Goal: Task Accomplishment & Management: Use online tool/utility

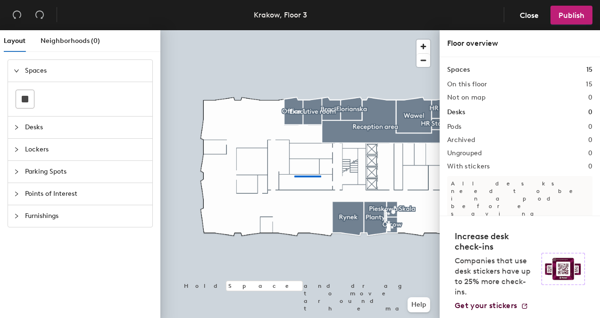
click at [294, 30] on div at bounding box center [299, 30] width 279 height 0
click at [278, 30] on div at bounding box center [299, 30] width 279 height 0
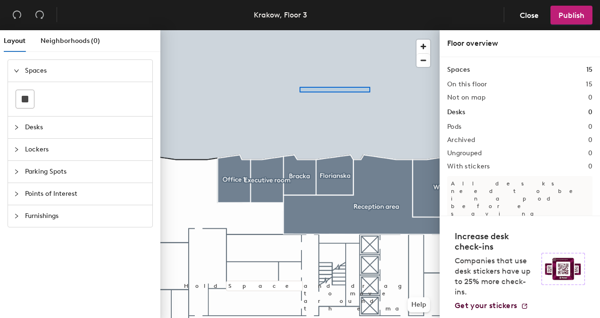
click at [270, 30] on div at bounding box center [299, 30] width 279 height 0
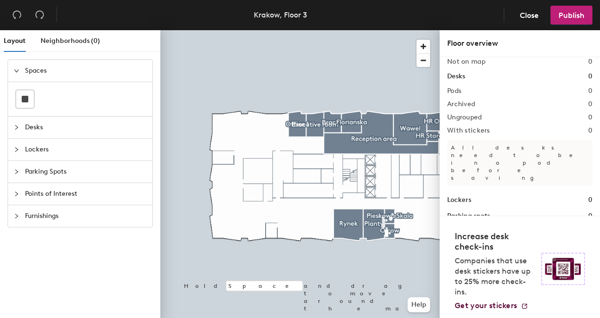
scroll to position [40, 0]
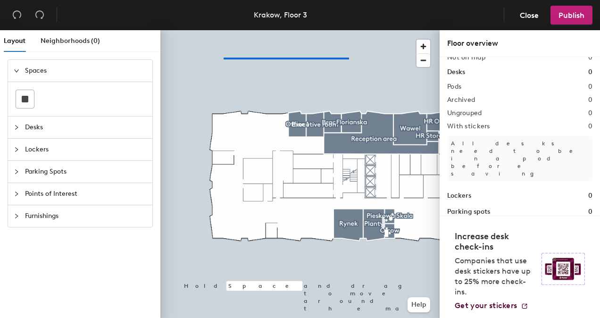
click at [217, 30] on div at bounding box center [299, 30] width 279 height 0
click at [282, 30] on div at bounding box center [299, 30] width 279 height 0
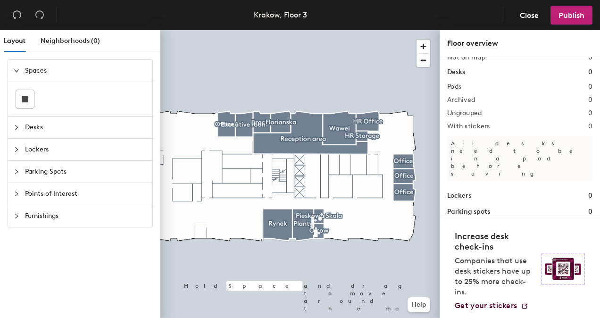
click at [143, 158] on div "Layout Neighborhoods (0) Spaces Desks Lockers Parking Spots Points of Interest …" at bounding box center [300, 175] width 600 height 291
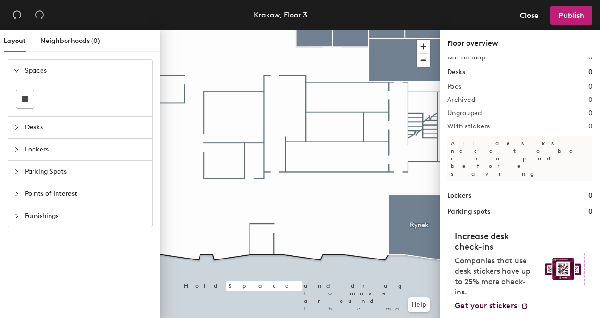
click at [30, 88] on div at bounding box center [80, 99] width 144 height 34
click at [30, 91] on div at bounding box center [25, 99] width 18 height 18
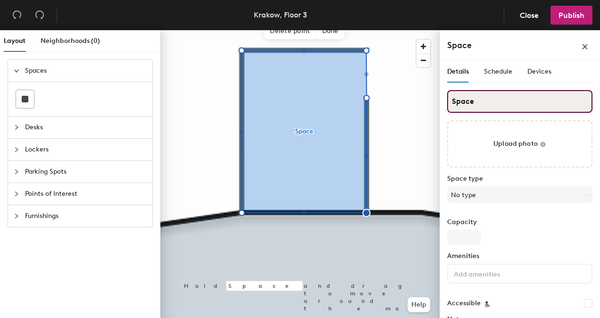
click at [427, 100] on div "Layout Neighborhoods (0) Spaces Desks Lockers Parking Spots Points of Interest …" at bounding box center [300, 175] width 600 height 291
type input "Ogrodzieniec"
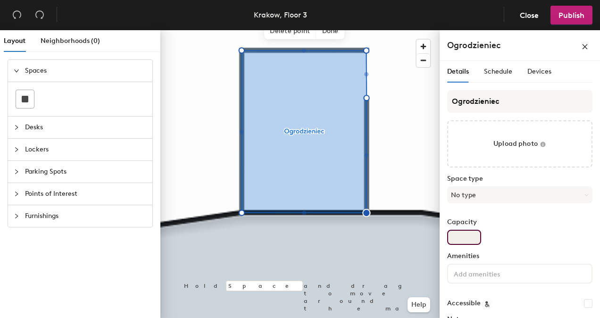
click at [470, 235] on input "Capacity" at bounding box center [464, 237] width 34 height 15
click at [472, 237] on input "Capacity" at bounding box center [464, 237] width 34 height 15
type input "2"
click at [489, 196] on button "No type" at bounding box center [519, 194] width 145 height 17
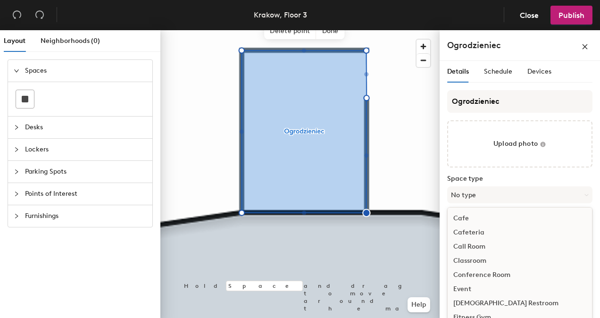
scroll to position [0, 0]
click at [483, 272] on div "Call Room" at bounding box center [519, 275] width 144 height 14
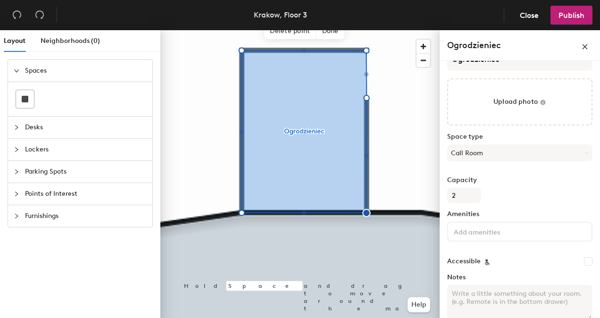
scroll to position [47, 0]
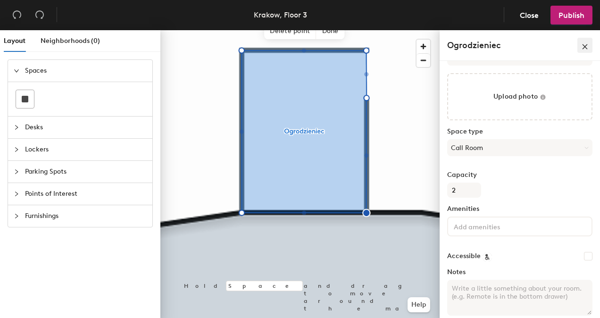
click at [587, 45] on icon "close" at bounding box center [584, 46] width 7 height 7
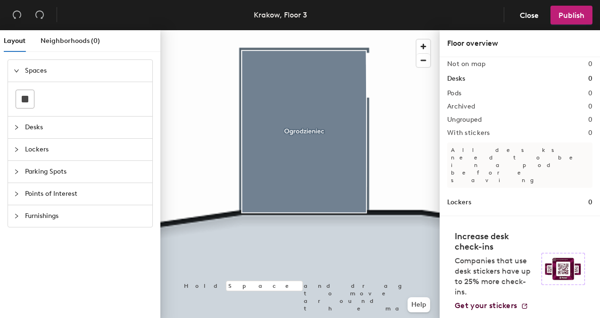
scroll to position [40, 0]
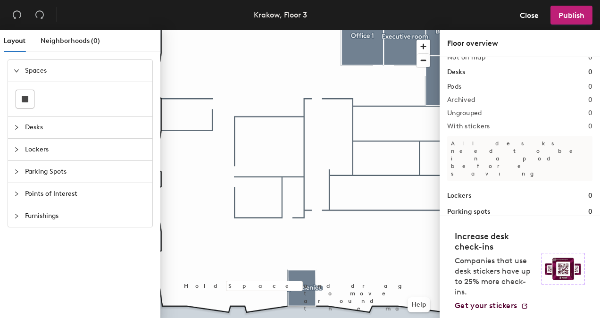
click at [35, 141] on span "Lockers" at bounding box center [86, 150] width 122 height 22
click at [46, 90] on span "Desks" at bounding box center [86, 93] width 122 height 22
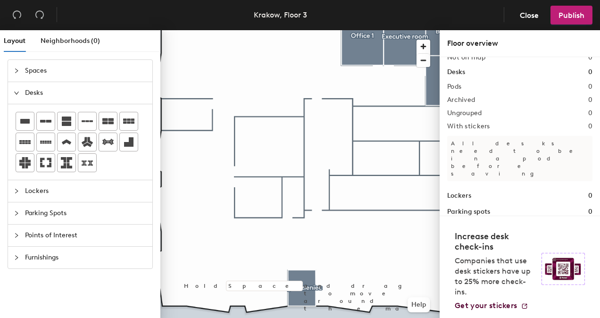
click at [47, 74] on span "Spaces" at bounding box center [86, 71] width 122 height 22
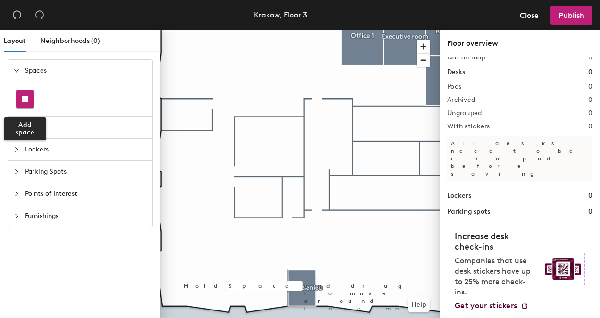
click at [25, 97] on rect at bounding box center [25, 99] width 7 height 7
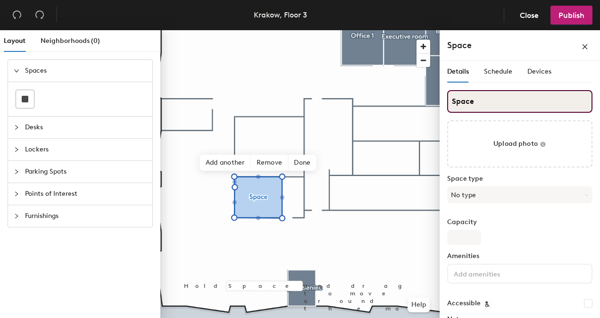
click at [398, 107] on div "Layout Neighborhoods (0) Spaces Desks Lockers Parking Spots Points of Interest …" at bounding box center [300, 175] width 600 height 291
type input "[GEOGRAPHIC_DATA]"
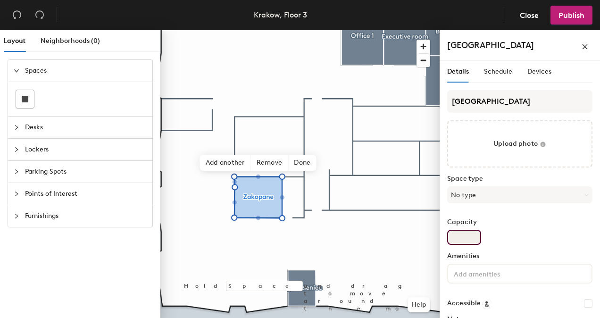
click at [469, 237] on input "Capacity" at bounding box center [464, 237] width 34 height 15
type input "5"
click at [489, 197] on button "No type" at bounding box center [519, 194] width 145 height 17
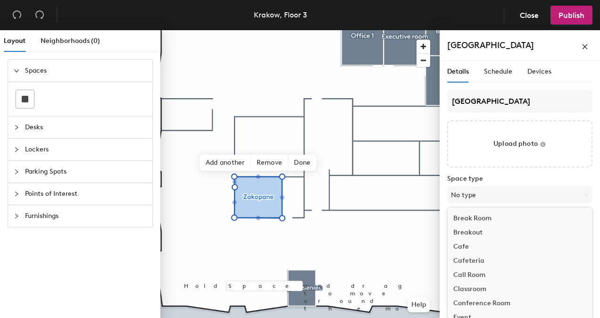
click at [481, 300] on div "Conference Room" at bounding box center [519, 303] width 144 height 14
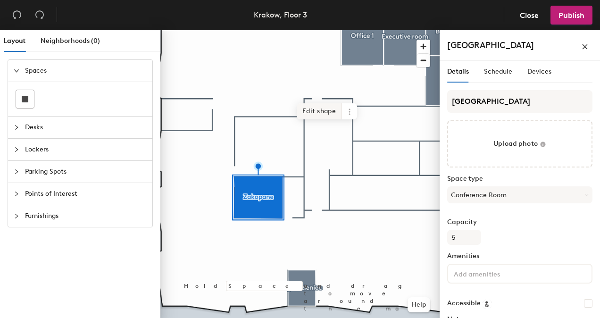
click at [324, 116] on span "Edit shape" at bounding box center [319, 111] width 45 height 16
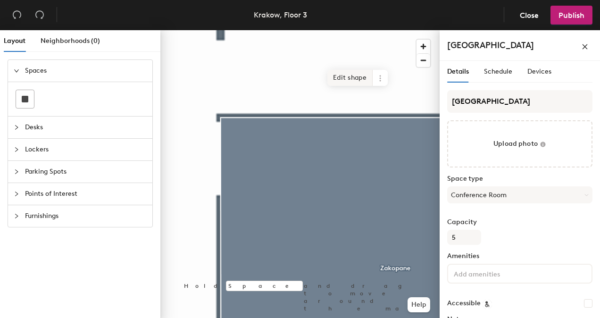
click at [346, 79] on span "Edit shape" at bounding box center [349, 78] width 45 height 16
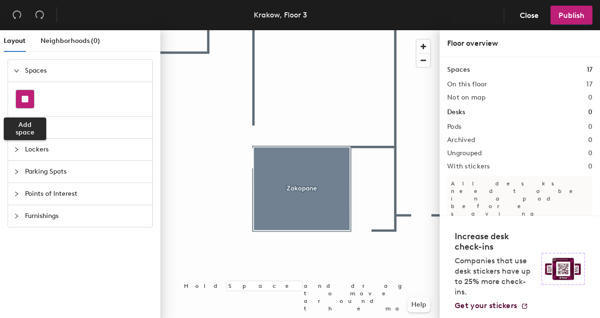
click at [31, 100] on div at bounding box center [25, 99] width 18 height 18
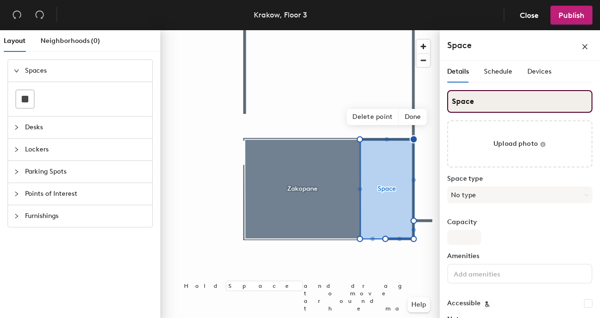
click at [404, 89] on div "Layout Neighborhoods (0) Spaces Desks Lockers Parking Spots Points of Interest …" at bounding box center [300, 175] width 600 height 291
type input "Tenczyn"
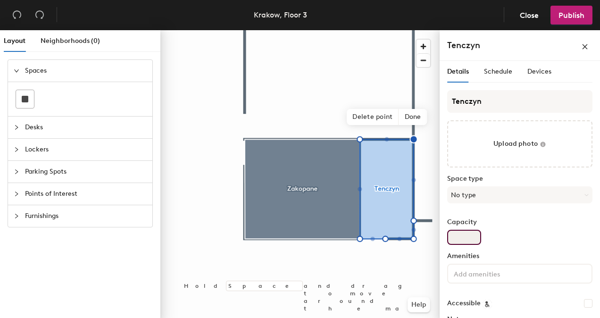
click at [468, 239] on input "Capacity" at bounding box center [464, 237] width 34 height 15
type input "2"
click at [523, 187] on button "No type" at bounding box center [519, 194] width 145 height 17
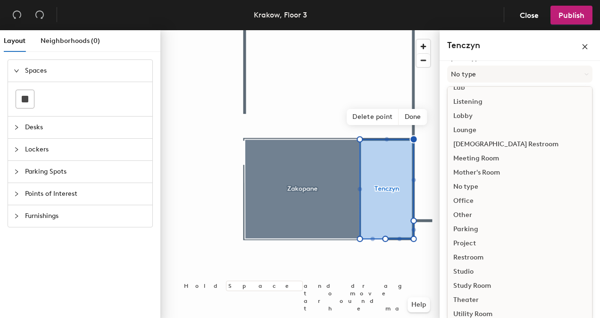
scroll to position [211, 0]
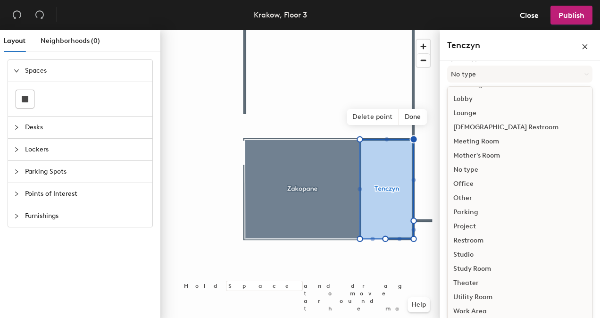
click at [459, 195] on div "Other" at bounding box center [519, 198] width 144 height 14
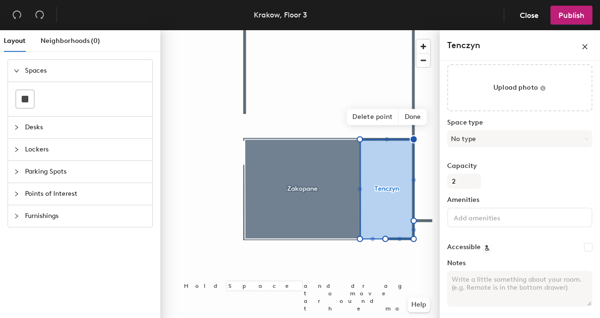
scroll to position [56, 0]
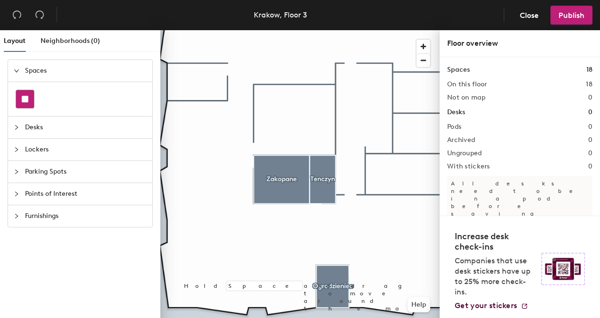
click at [30, 94] on div at bounding box center [25, 99] width 18 height 18
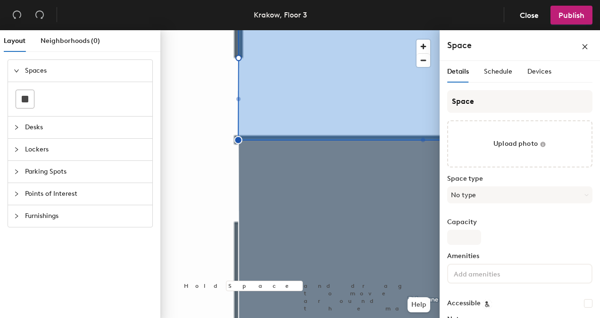
click at [278, 317] on html "Skip navigation Schedule Office People Analytics Visits Deliveries Services Man…" at bounding box center [300, 159] width 600 height 318
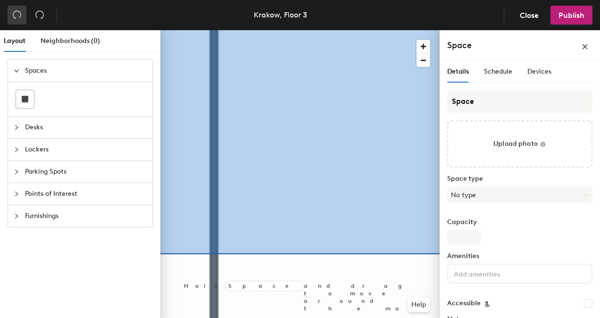
click at [22, 15] on button "button" at bounding box center [17, 15] width 19 height 19
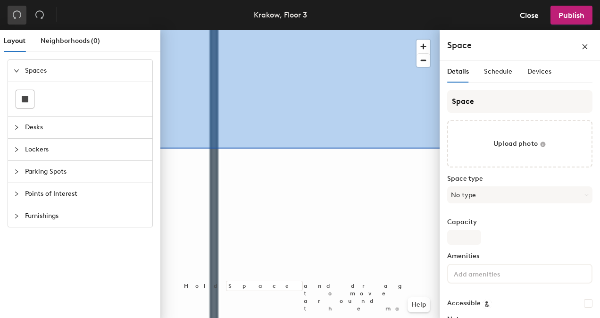
click at [19, 9] on button "button" at bounding box center [17, 15] width 19 height 19
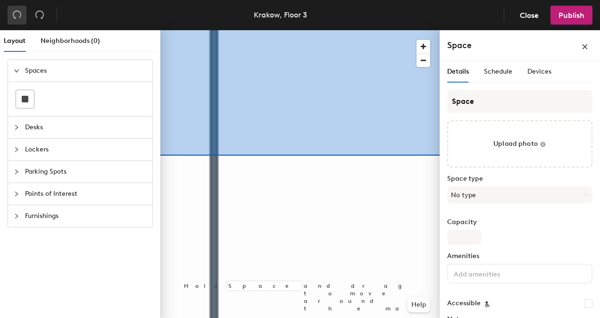
click at [22, 11] on button "button" at bounding box center [17, 15] width 19 height 19
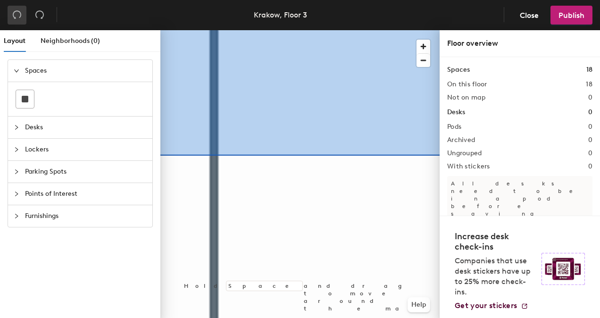
click at [22, 11] on button "button" at bounding box center [17, 15] width 19 height 19
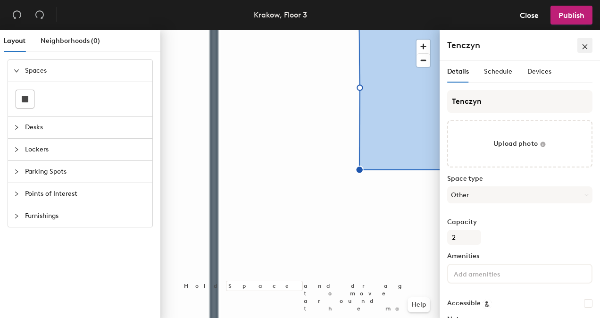
click at [587, 47] on icon "close" at bounding box center [584, 46] width 7 height 7
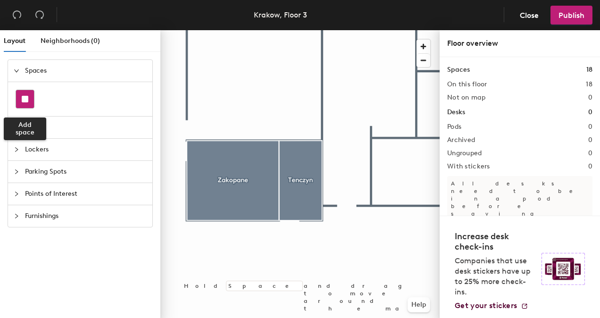
click at [18, 102] on div at bounding box center [25, 99] width 18 height 18
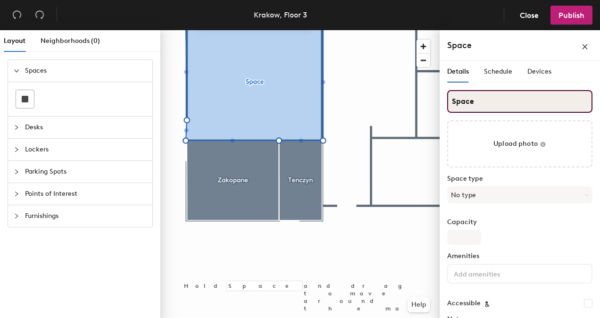
click at [402, 94] on div "Layout Neighborhoods (0) Spaces Desks Lockers Parking Spots Points of Interest …" at bounding box center [300, 175] width 600 height 291
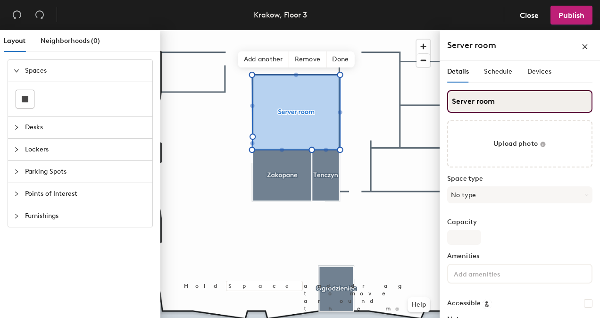
type input "Server room"
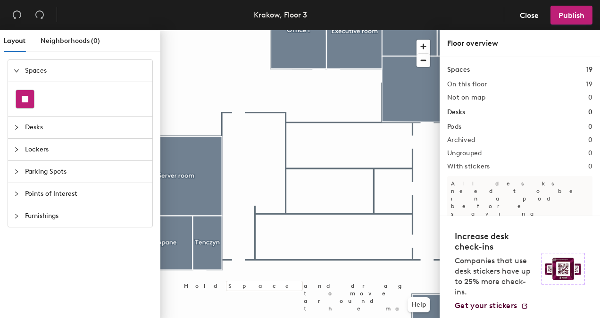
click at [19, 94] on div at bounding box center [25, 99] width 18 height 18
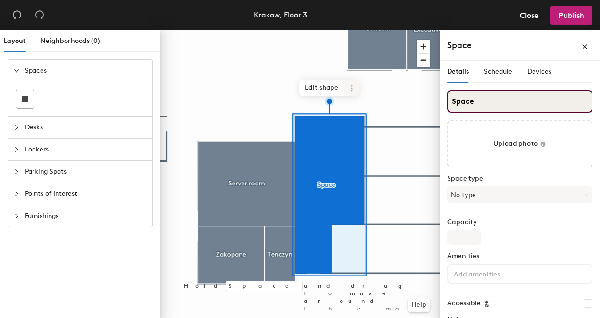
drag, startPoint x: 492, startPoint y: 101, endPoint x: 355, endPoint y: 88, distance: 136.8
click at [355, 88] on div "Layout Neighborhoods (0) Spaces Desks Lockers Parking Spots Points of Interest …" at bounding box center [300, 175] width 600 height 291
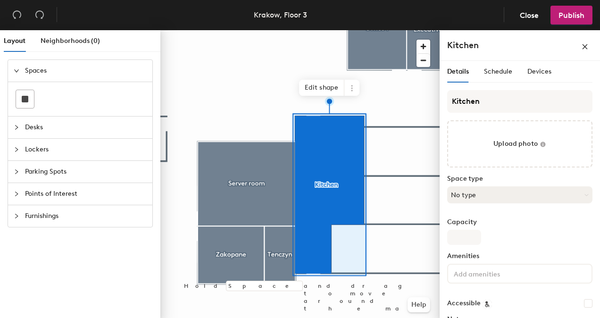
click at [477, 200] on button "No type" at bounding box center [519, 194] width 145 height 17
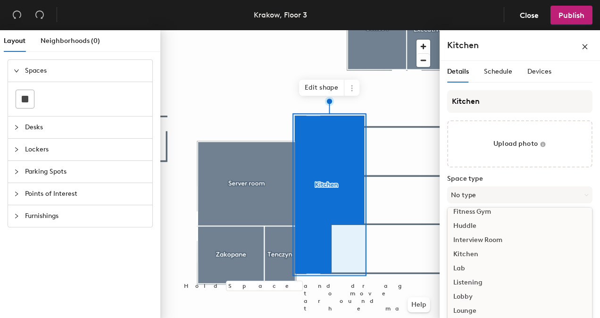
scroll to position [141, 0]
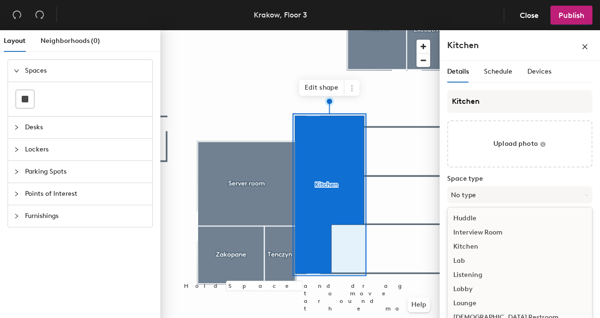
click at [462, 246] on div "Kitchen" at bounding box center [519, 246] width 144 height 14
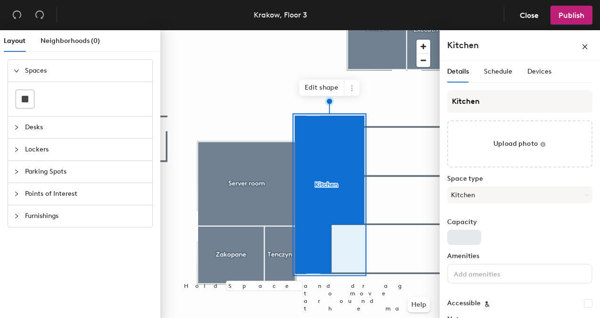
scroll to position [47, 0]
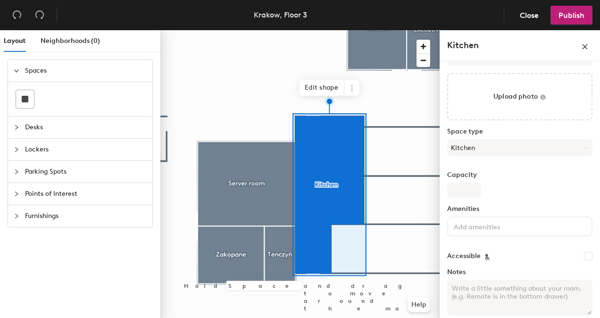
click at [482, 45] on div "Kitchen" at bounding box center [519, 45] width 145 height 15
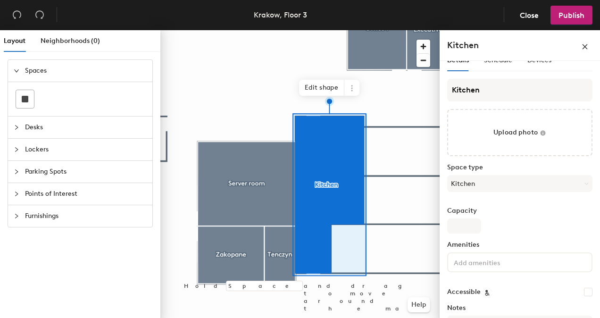
scroll to position [0, 0]
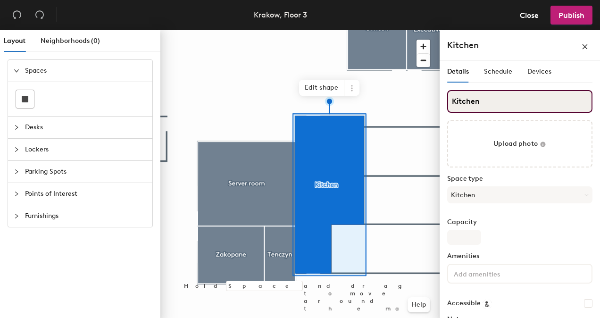
click at [398, 92] on div "Layout Neighborhoods (0) Spaces Desks Lockers Parking Spots Points of Interest …" at bounding box center [300, 175] width 600 height 291
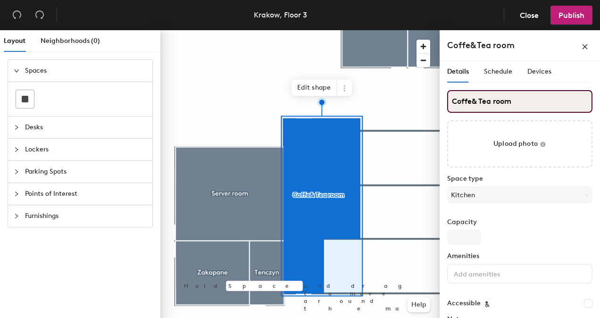
click at [494, 104] on input "Coffe& Tea room" at bounding box center [519, 101] width 145 height 23
type input "Coffe& Tea Room"
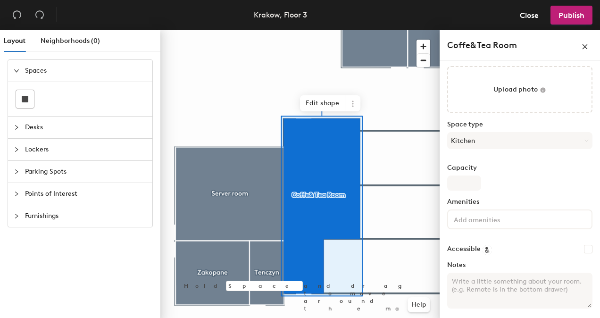
scroll to position [56, 0]
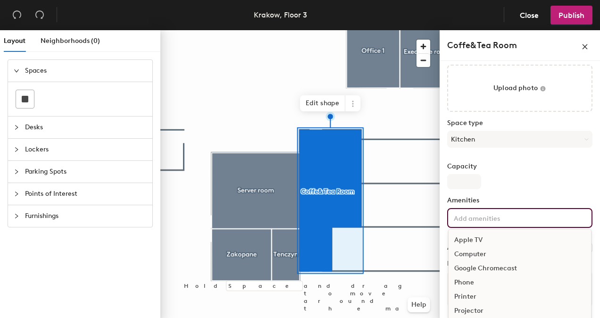
click at [477, 216] on input at bounding box center [494, 217] width 85 height 11
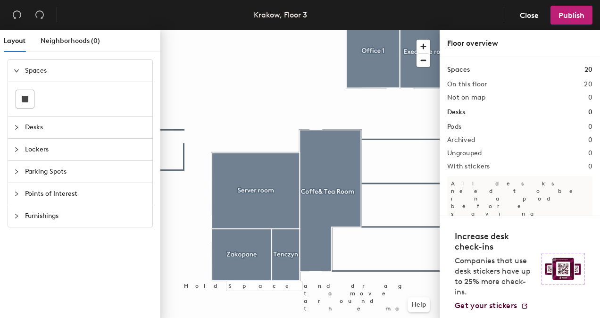
scroll to position [40, 0]
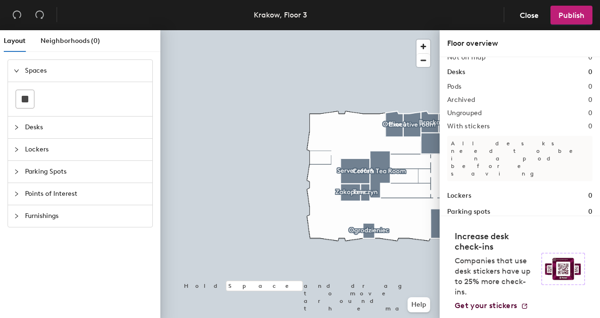
click at [111, 122] on div "Layout Neighborhoods (0) Spaces Desks Lockers Parking Spots Points of Interest …" at bounding box center [300, 175] width 600 height 291
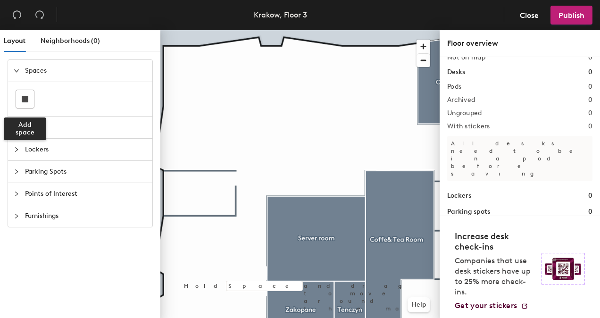
drag, startPoint x: 23, startPoint y: 98, endPoint x: 35, endPoint y: 103, distance: 13.3
click at [23, 97] on rect at bounding box center [25, 99] width 7 height 7
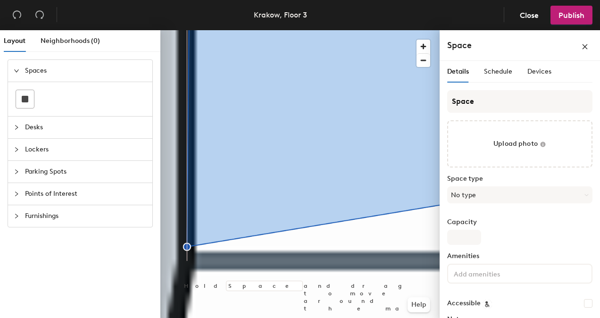
click at [159, 252] on div "Layout Neighborhoods (0) Spaces Desks Lockers Parking Spots Points of Interest …" at bounding box center [300, 175] width 600 height 291
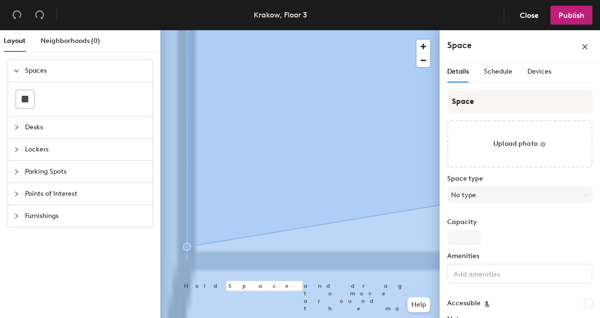
click at [164, 255] on div "Layout Neighborhoods (0) Spaces Desks Lockers Parking Spots Points of Interest …" at bounding box center [300, 175] width 600 height 291
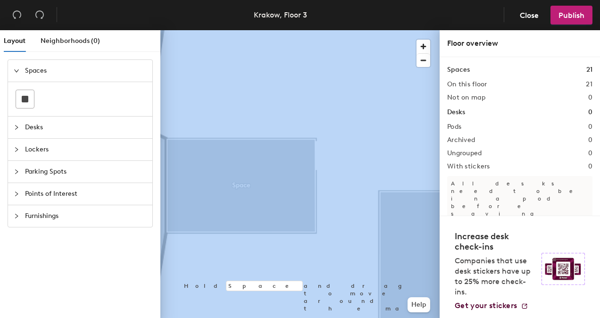
click at [226, 30] on div at bounding box center [299, 30] width 279 height 0
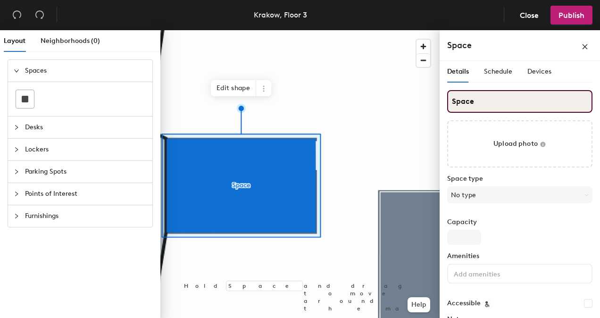
click at [428, 91] on div "Layout Neighborhoods (0) Spaces Desks Lockers Parking Spots Points of Interest …" at bounding box center [300, 175] width 600 height 291
type input "Wieliczka"
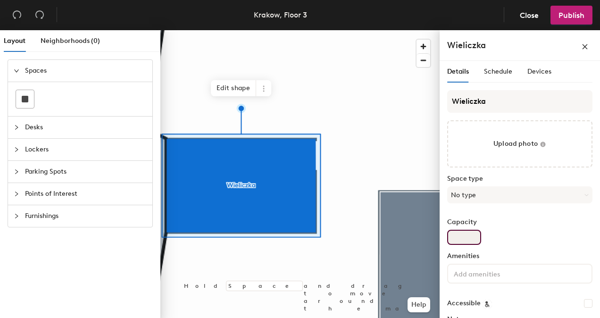
click at [465, 238] on input "Capacity" at bounding box center [464, 237] width 34 height 15
type input "4"
click at [496, 193] on button "No type" at bounding box center [519, 194] width 145 height 17
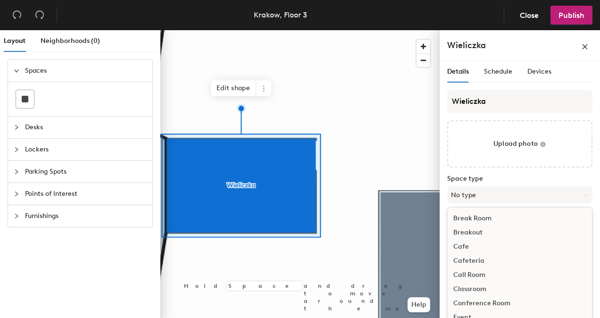
click at [483, 299] on div "Conference Room" at bounding box center [519, 303] width 144 height 14
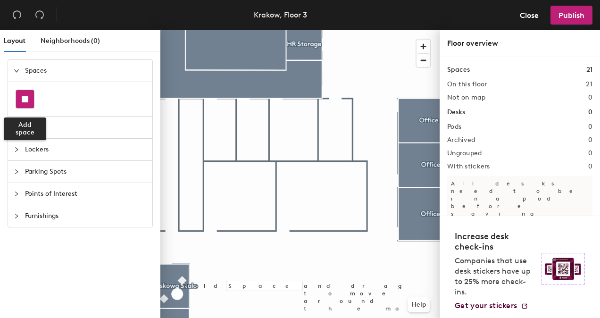
click at [21, 102] on div at bounding box center [25, 99] width 18 height 18
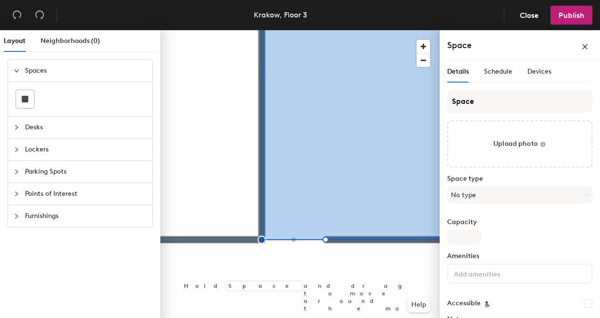
click at [105, 248] on div "Layout Neighborhoods (0) Spaces Desks Lockers Parking Spots Points of Interest …" at bounding box center [300, 175] width 600 height 291
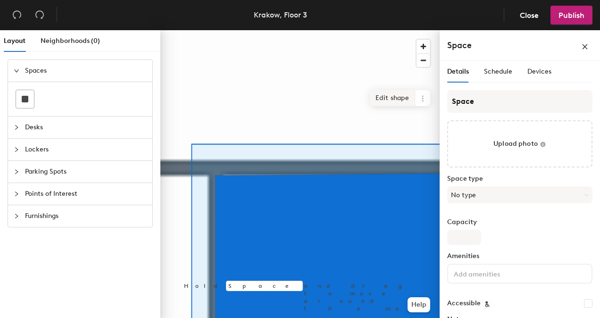
click at [386, 98] on span "Edit shape" at bounding box center [392, 98] width 45 height 16
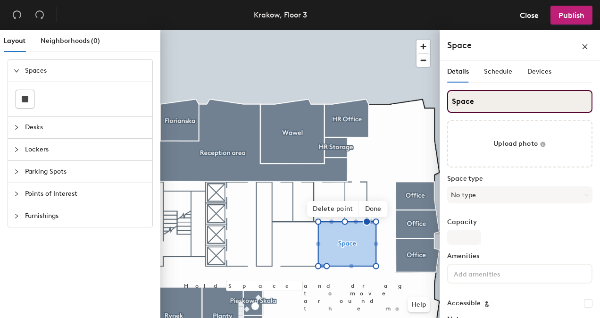
click at [415, 95] on div "Layout Neighborhoods (0) Spaces Desks Lockers Parking Spots Points of Interest …" at bounding box center [300, 175] width 600 height 291
type input "Blonia"
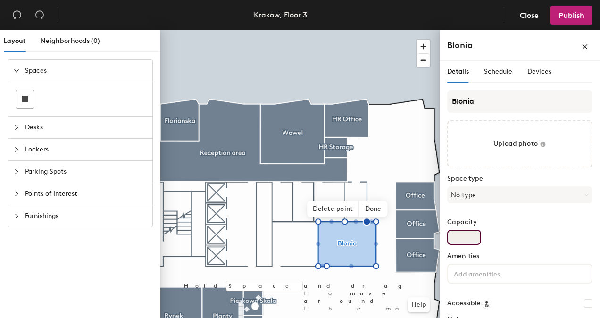
click at [463, 239] on input "Capacity" at bounding box center [464, 237] width 34 height 15
type input "12"
click at [536, 196] on button "No type" at bounding box center [519, 194] width 145 height 17
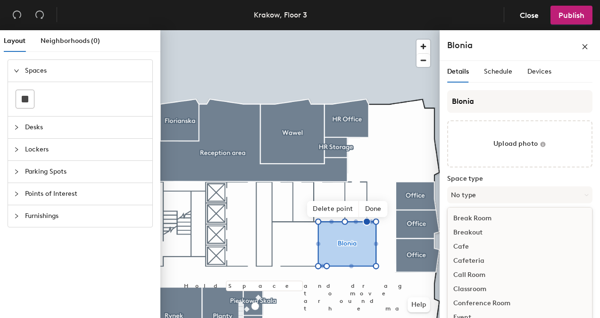
click at [470, 303] on div "Conference Room" at bounding box center [519, 303] width 144 height 14
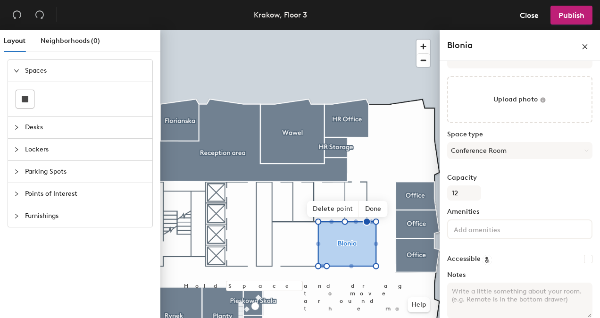
scroll to position [56, 0]
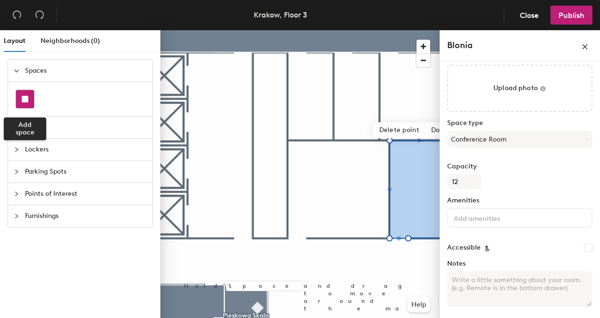
click at [21, 101] on div at bounding box center [25, 99] width 18 height 18
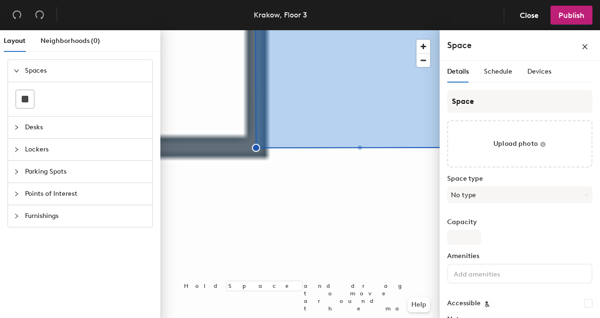
click at [127, 195] on div "Layout Neighborhoods (0) Spaces Desks Lockers Parking Spots Points of Interest …" at bounding box center [300, 175] width 600 height 291
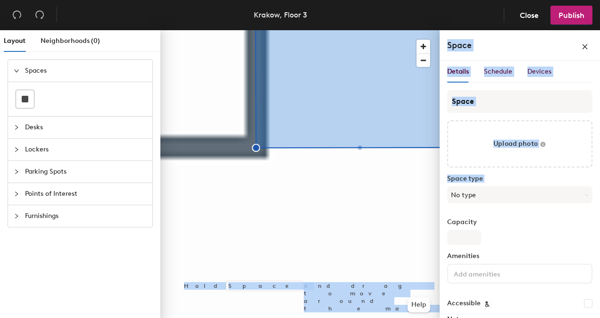
click at [276, 196] on div "Layout Neighborhoods (0) Spaces Desks Lockers Parking Spots Points of Interest …" at bounding box center [300, 175] width 600 height 291
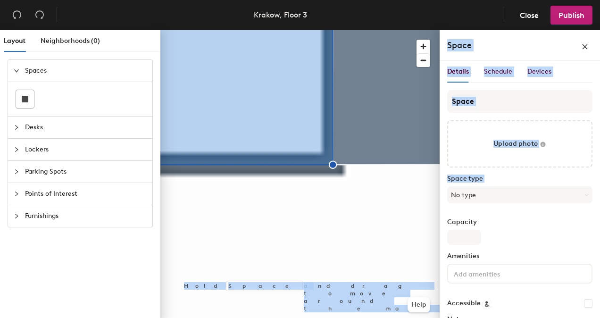
drag, startPoint x: 445, startPoint y: 205, endPoint x: 360, endPoint y: 342, distance: 161.3
click at [360, 317] on html "Skip navigation Schedule Office People Analytics Visits Deliveries Services Man…" at bounding box center [300, 159] width 600 height 318
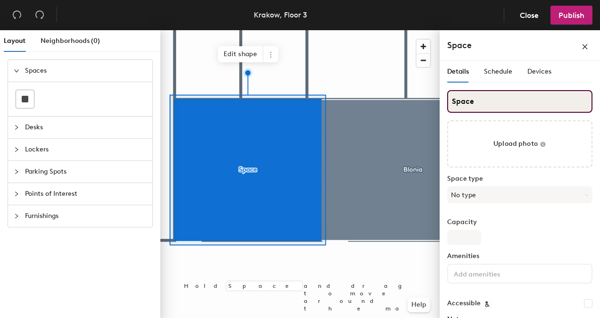
click at [337, 91] on div "Layout Neighborhoods (0) Spaces Desks Lockers Parking Spots Points of Interest …" at bounding box center [300, 175] width 600 height 291
type input "Coat Room"
